Goal: Complete application form: Complete application form

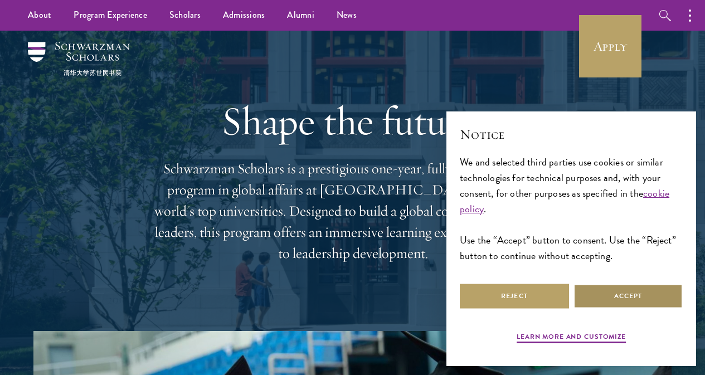
click at [612, 297] on button "Accept" at bounding box center [628, 296] width 109 height 25
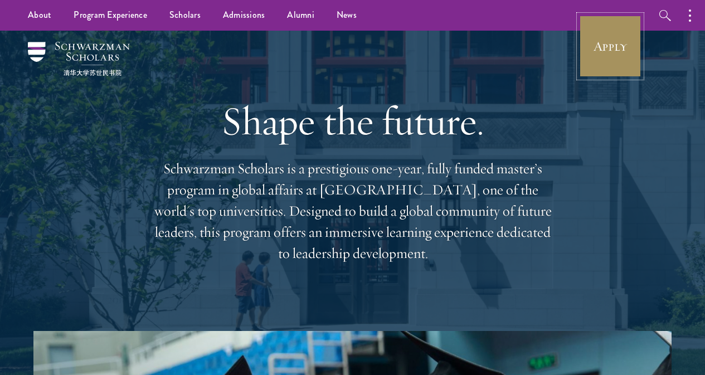
click at [636, 31] on link "Apply" at bounding box center [610, 46] width 62 height 62
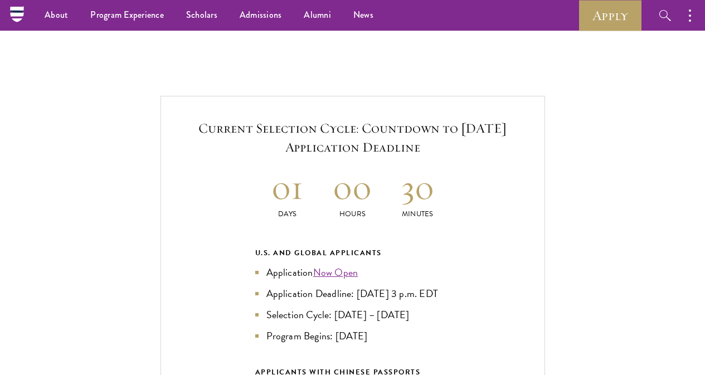
scroll to position [2270, 0]
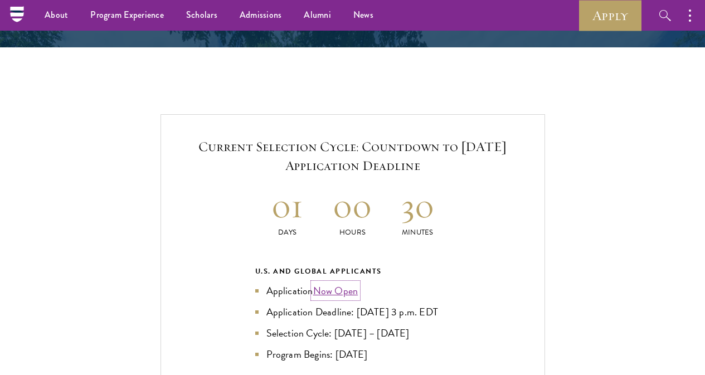
click at [332, 283] on link "Now Open" at bounding box center [335, 290] width 45 height 15
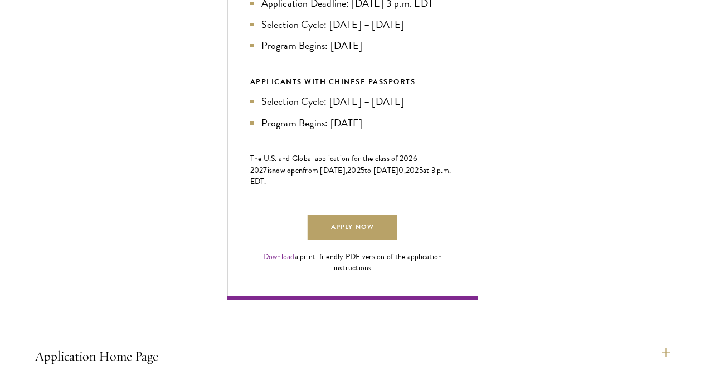
scroll to position [638, 0]
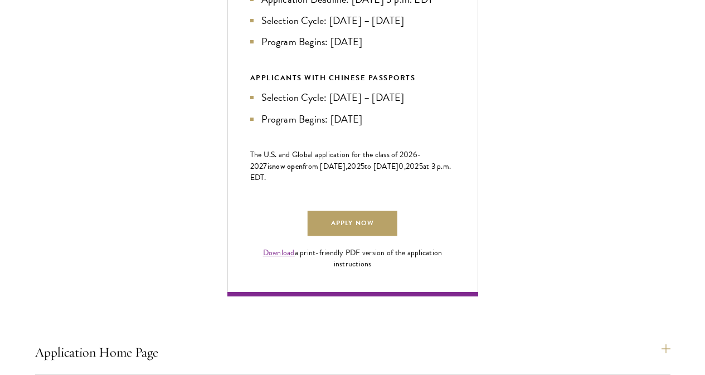
drag, startPoint x: 710, startPoint y: 19, endPoint x: 699, endPoint y: 105, distance: 87.1
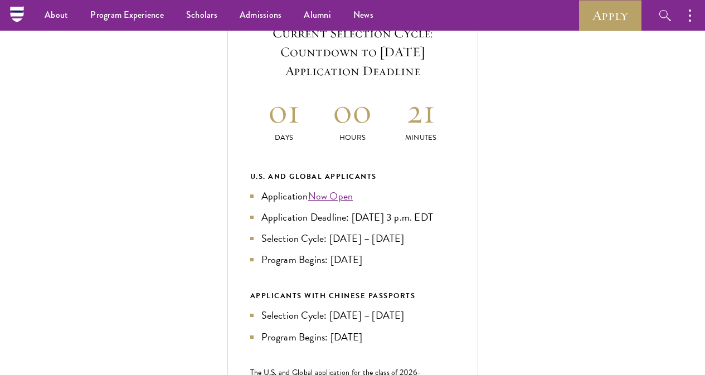
scroll to position [412, 0]
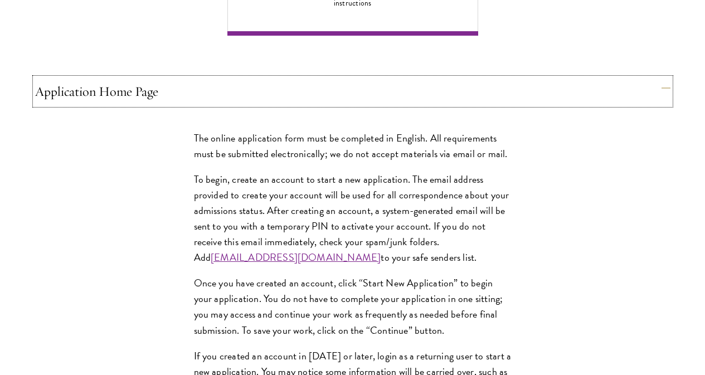
scroll to position [904, 0]
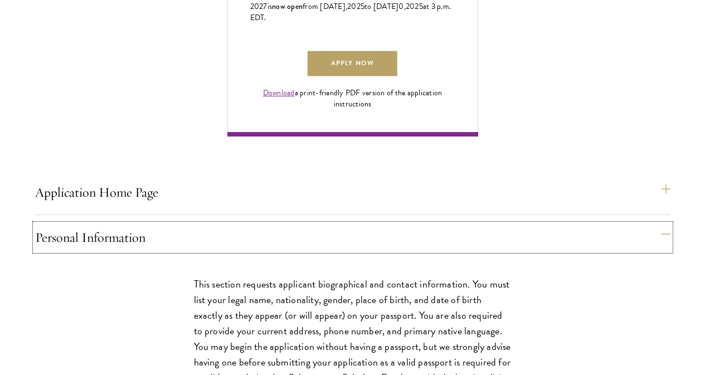
scroll to position [803, 0]
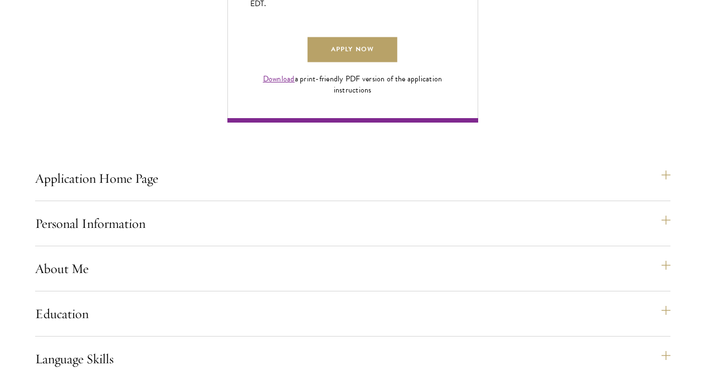
scroll to position [816, 0]
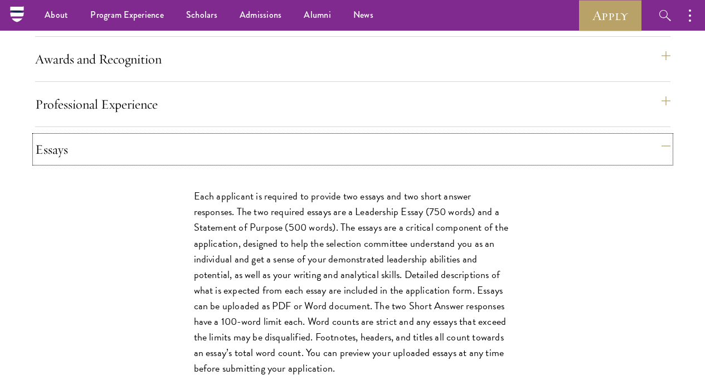
scroll to position [1193, 0]
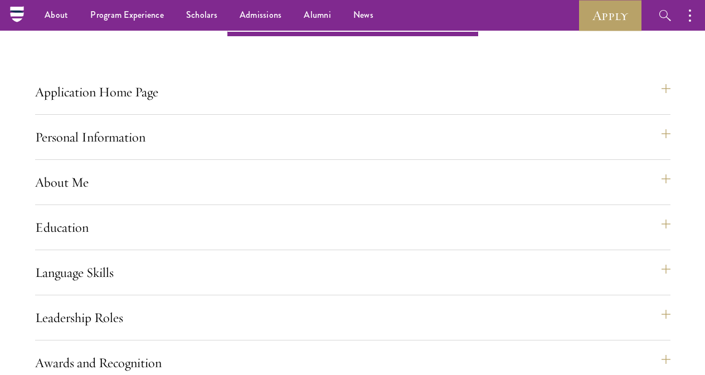
scroll to position [830, 0]
